Goal: Information Seeking & Learning: Find specific fact

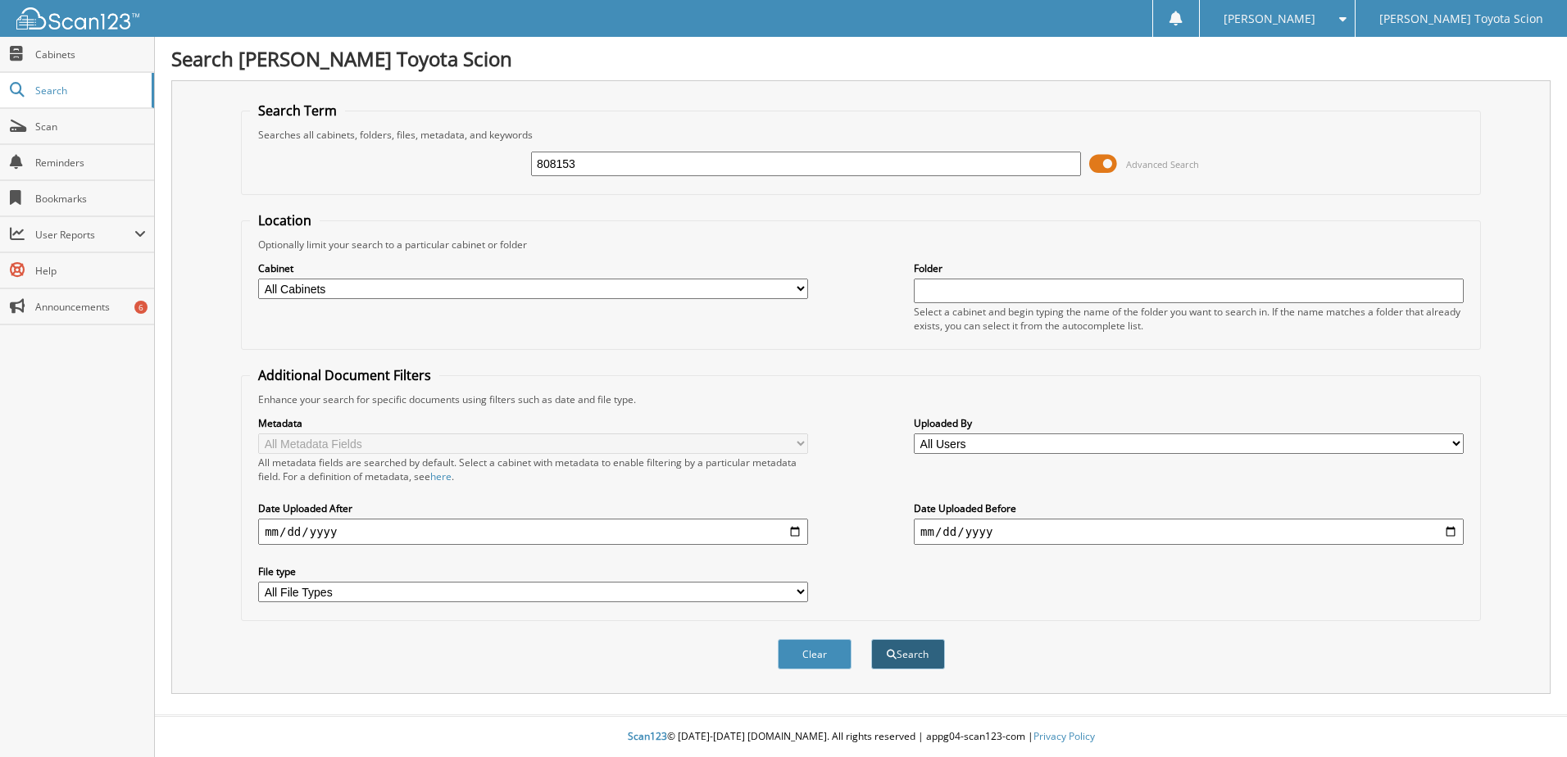
type input "808153"
click at [924, 653] on button "Search" at bounding box center [908, 654] width 74 height 30
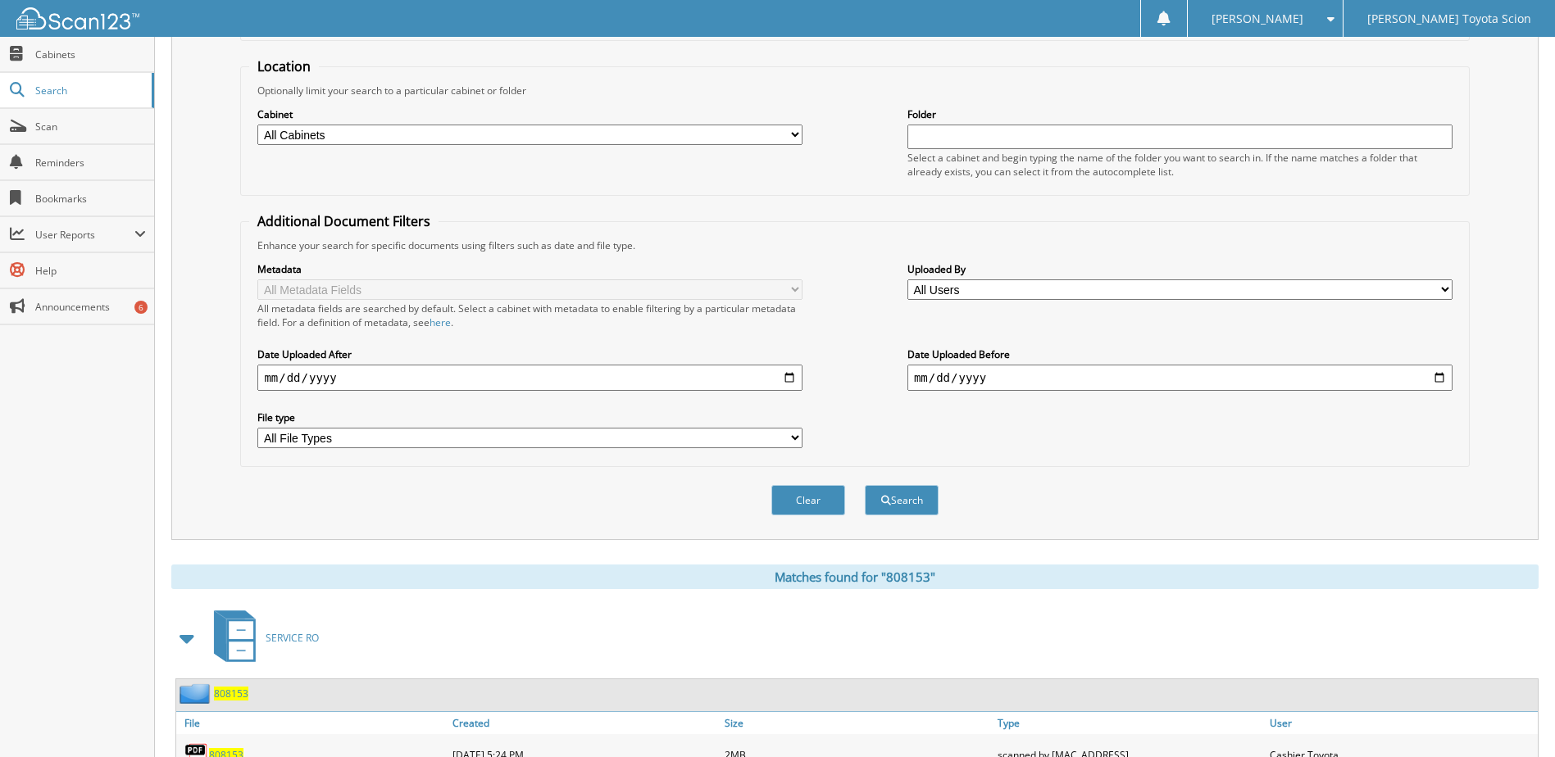
scroll to position [223, 0]
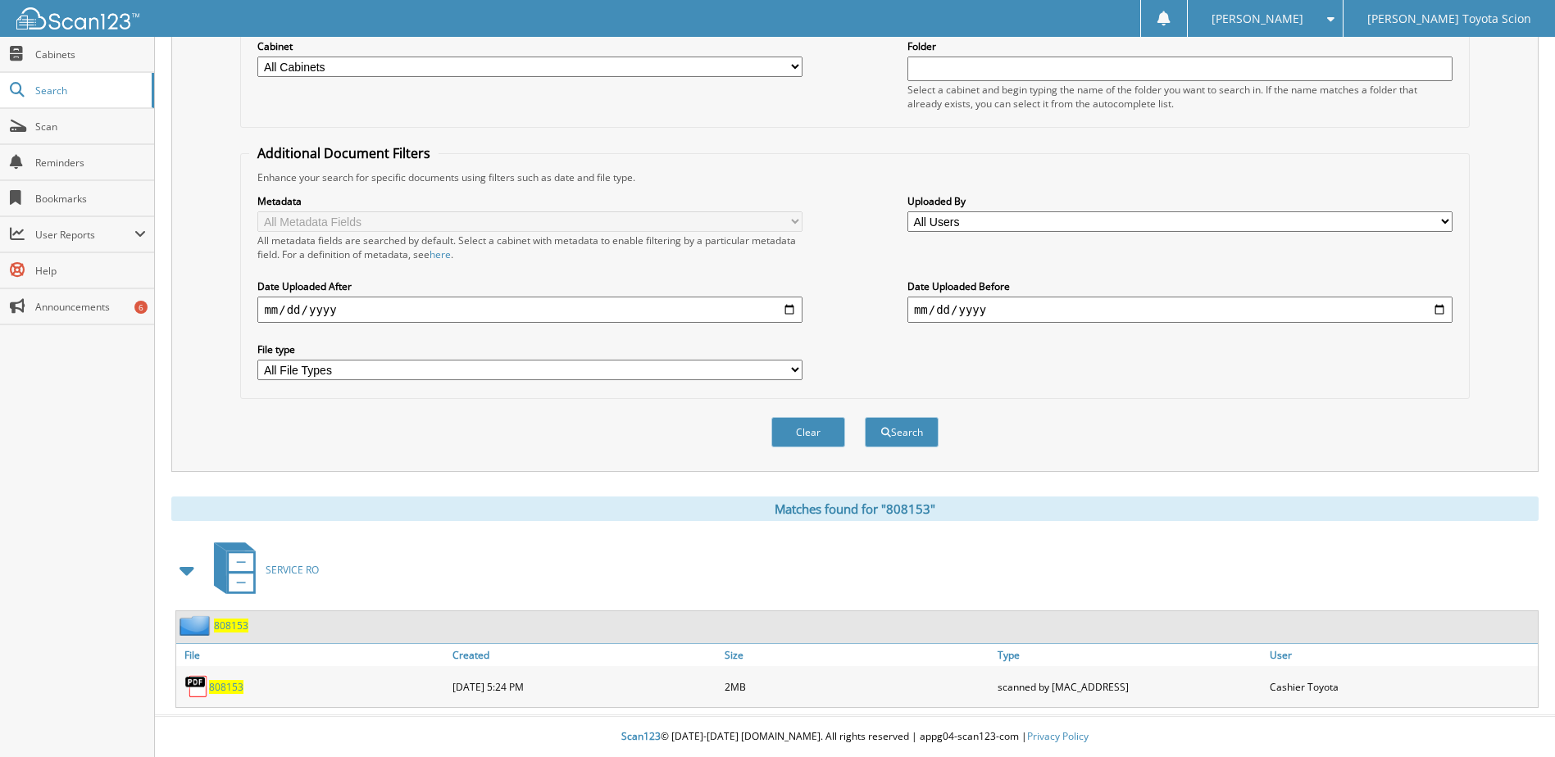
click at [227, 684] on span "808153" at bounding box center [226, 687] width 34 height 14
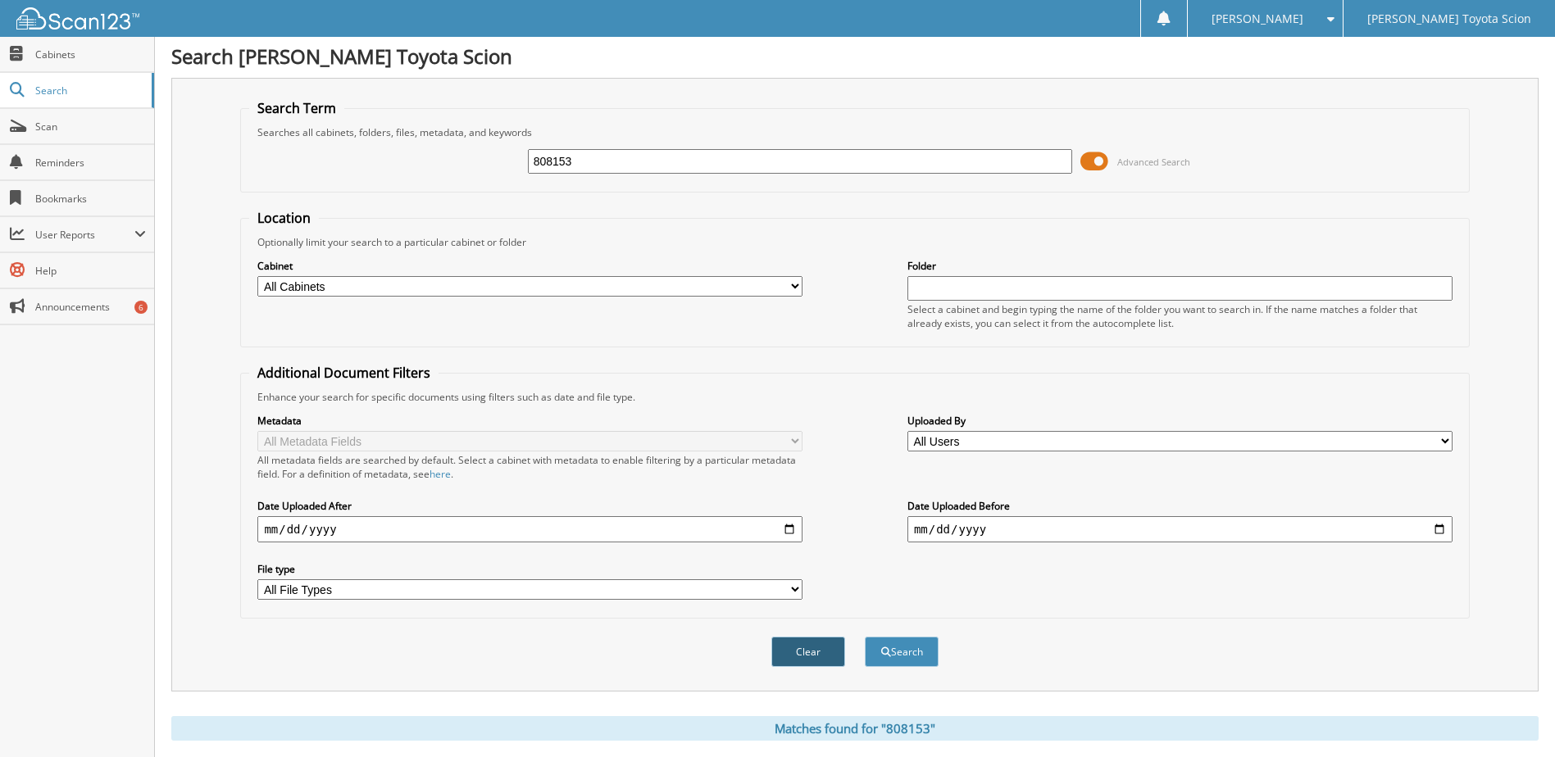
scroll to position [0, 0]
